Goal: Transaction & Acquisition: Download file/media

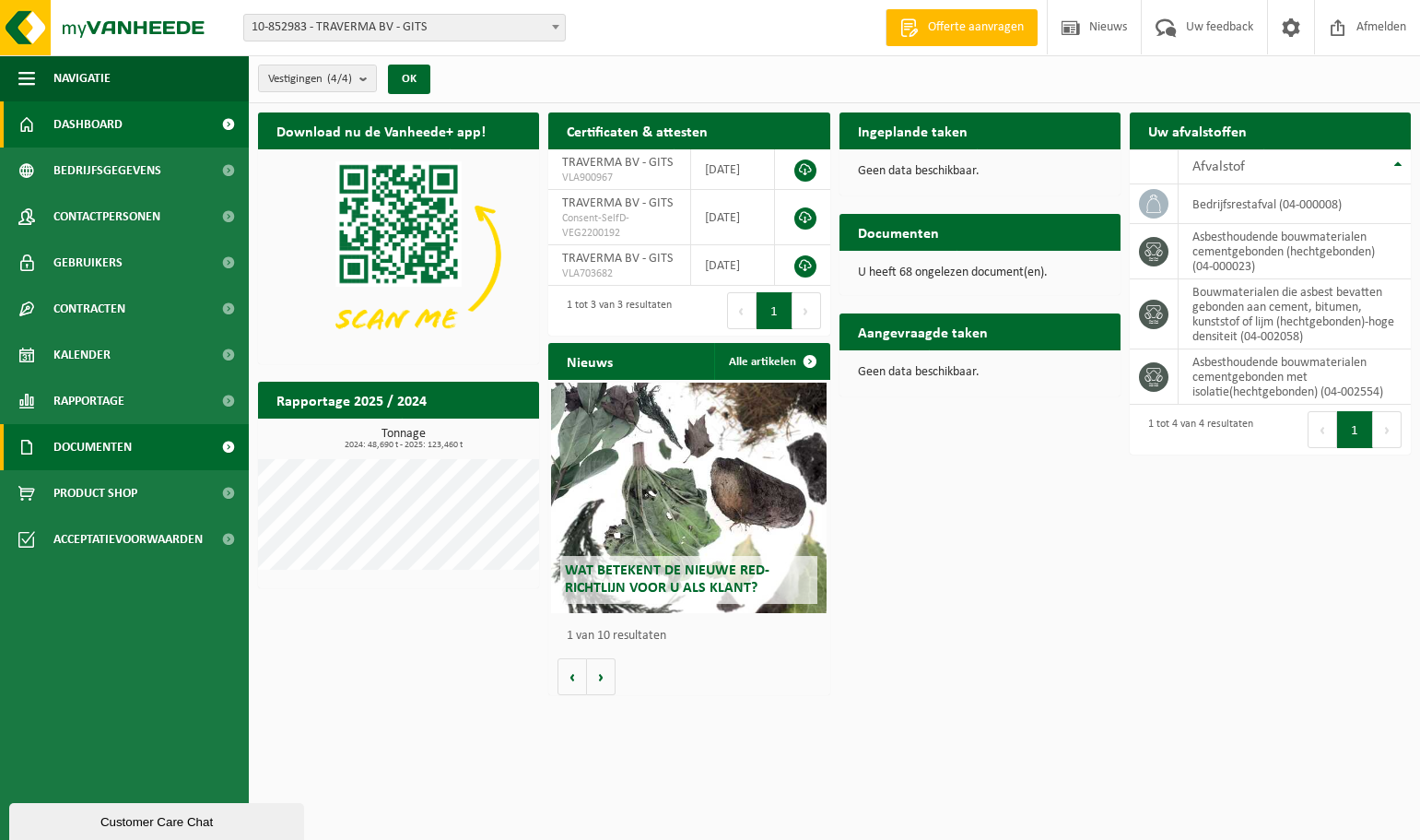
click at [119, 447] on span "Documenten" at bounding box center [93, 447] width 78 height 46
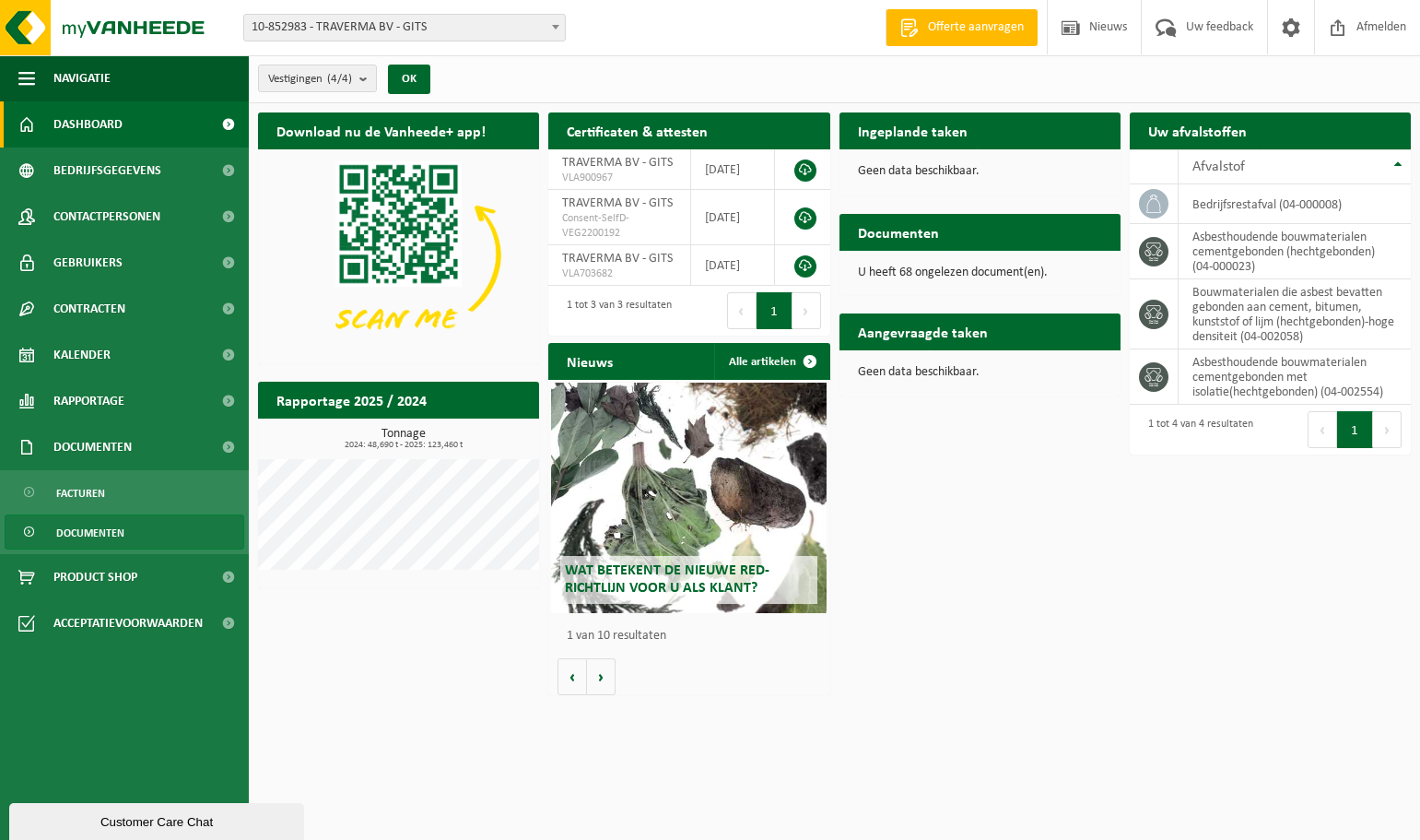
click at [142, 539] on link "Documenten" at bounding box center [124, 531] width 240 height 35
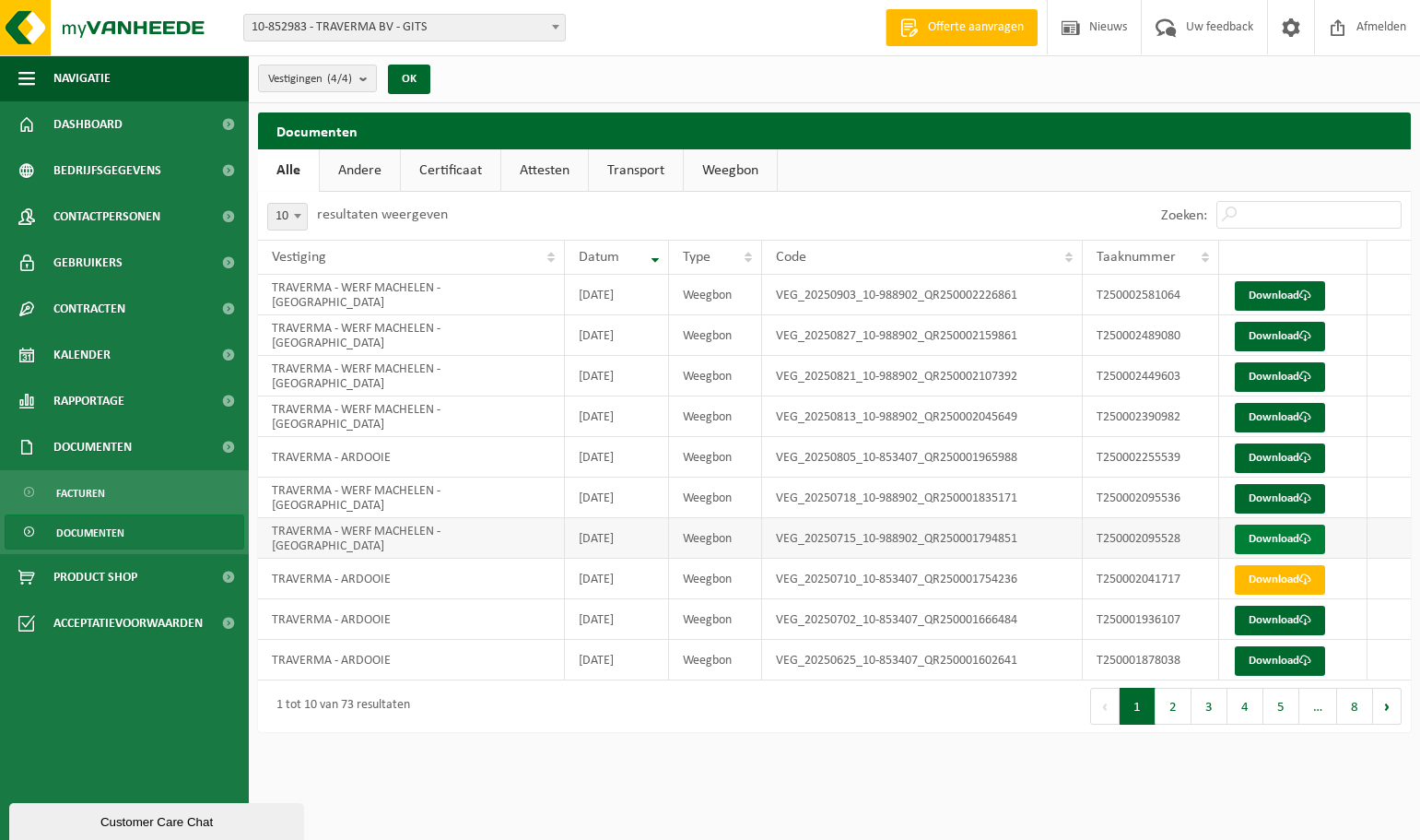
click at [1295, 532] on link "Download" at bounding box center [1280, 539] width 91 height 30
click at [1272, 490] on link "Download" at bounding box center [1280, 498] width 91 height 30
click at [1284, 456] on link "Download" at bounding box center [1280, 458] width 91 height 30
click at [1288, 417] on link "Download" at bounding box center [1280, 417] width 91 height 30
click at [1278, 374] on link "Download" at bounding box center [1280, 377] width 91 height 30
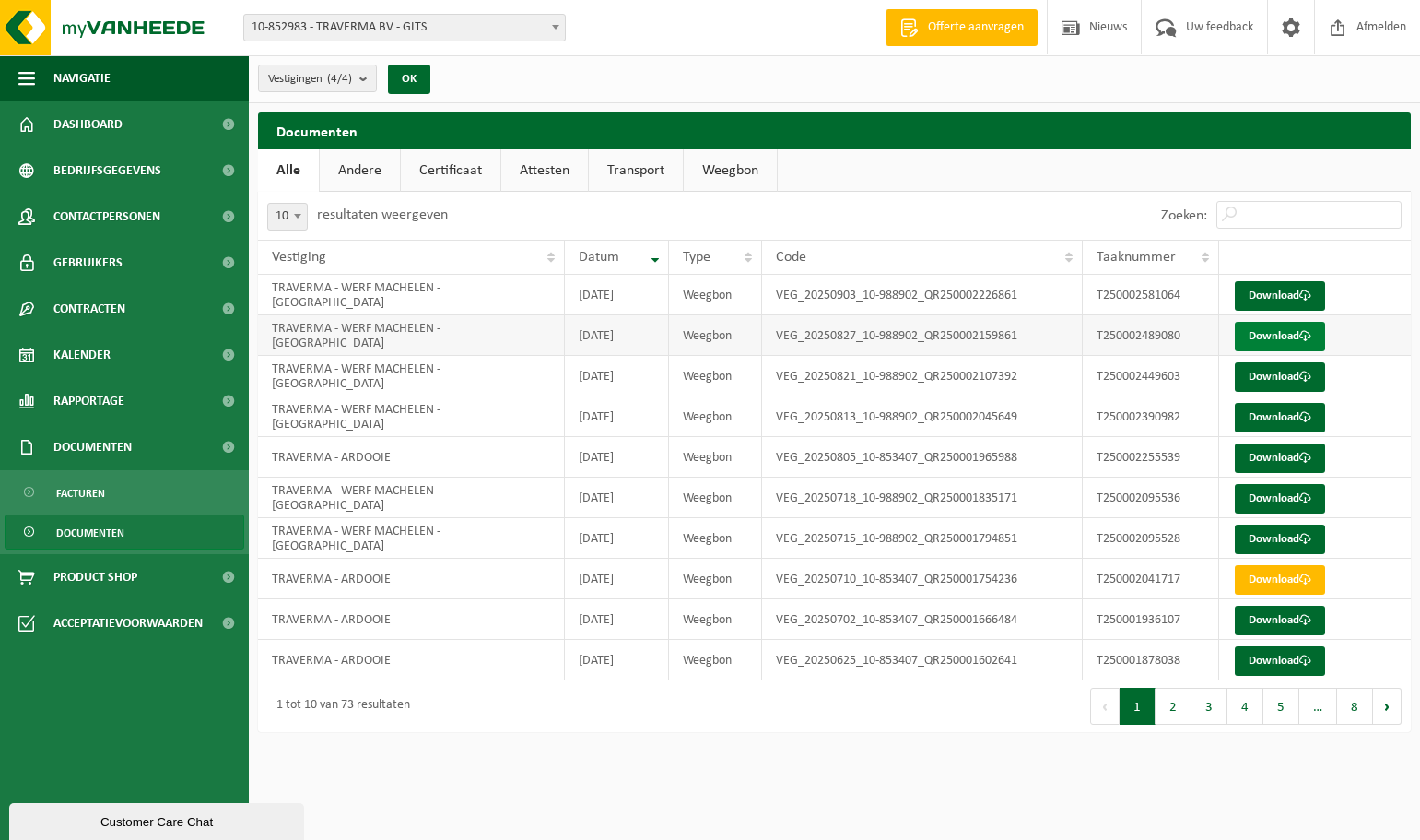
click at [1284, 334] on link "Download" at bounding box center [1280, 336] width 91 height 30
click at [1291, 288] on link "Download" at bounding box center [1280, 295] width 91 height 30
